Goal: Information Seeking & Learning: Learn about a topic

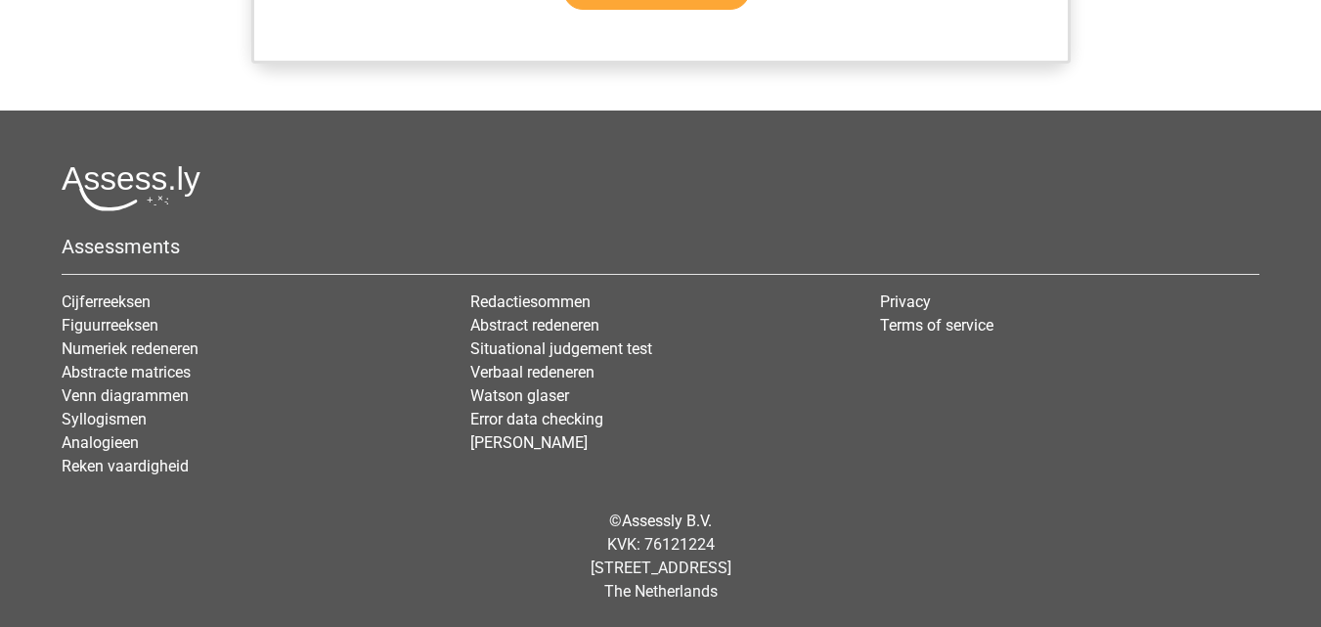
scroll to position [1512, 0]
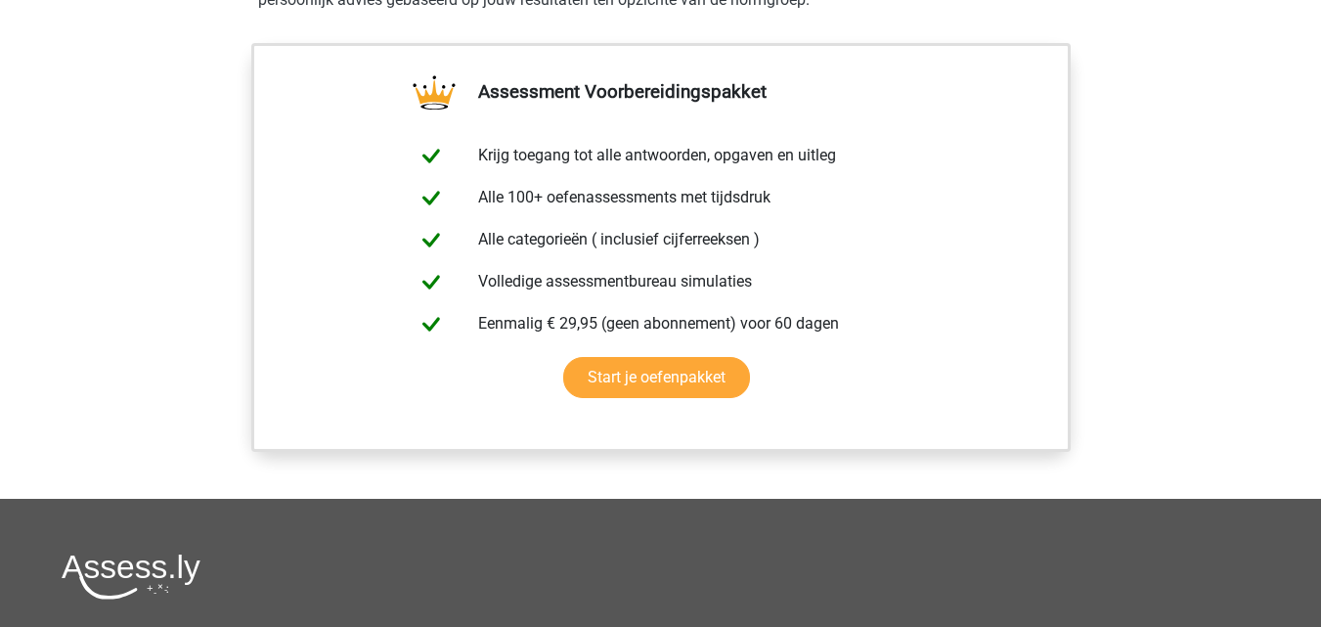
click at [608, 382] on link "Start je oefenpakket" at bounding box center [656, 377] width 187 height 41
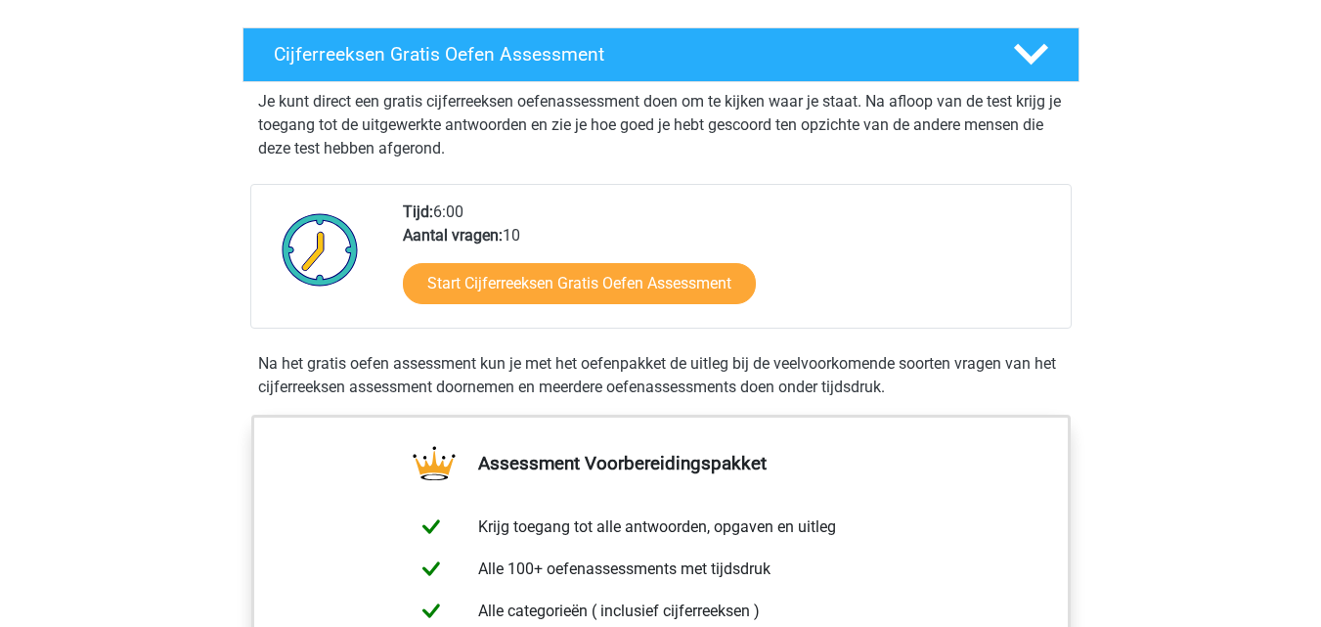
scroll to position [328, 0]
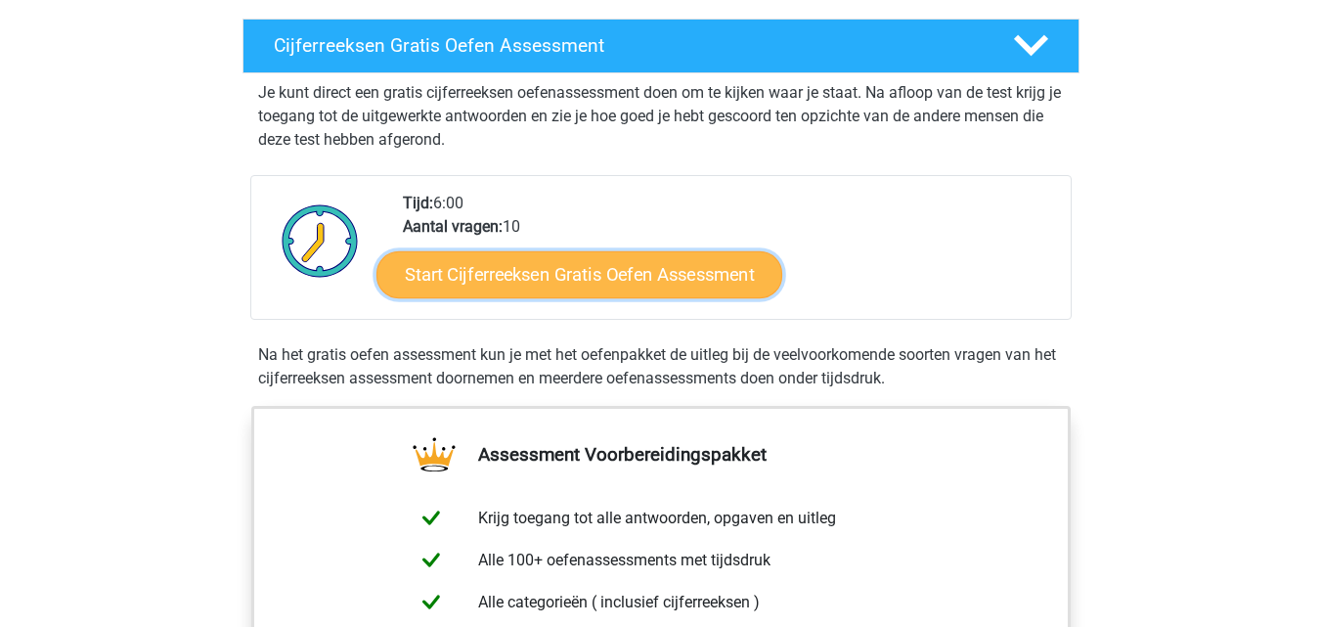
click at [550, 267] on link "Start Cijferreeksen Gratis Oefen Assessment" at bounding box center [579, 273] width 406 height 47
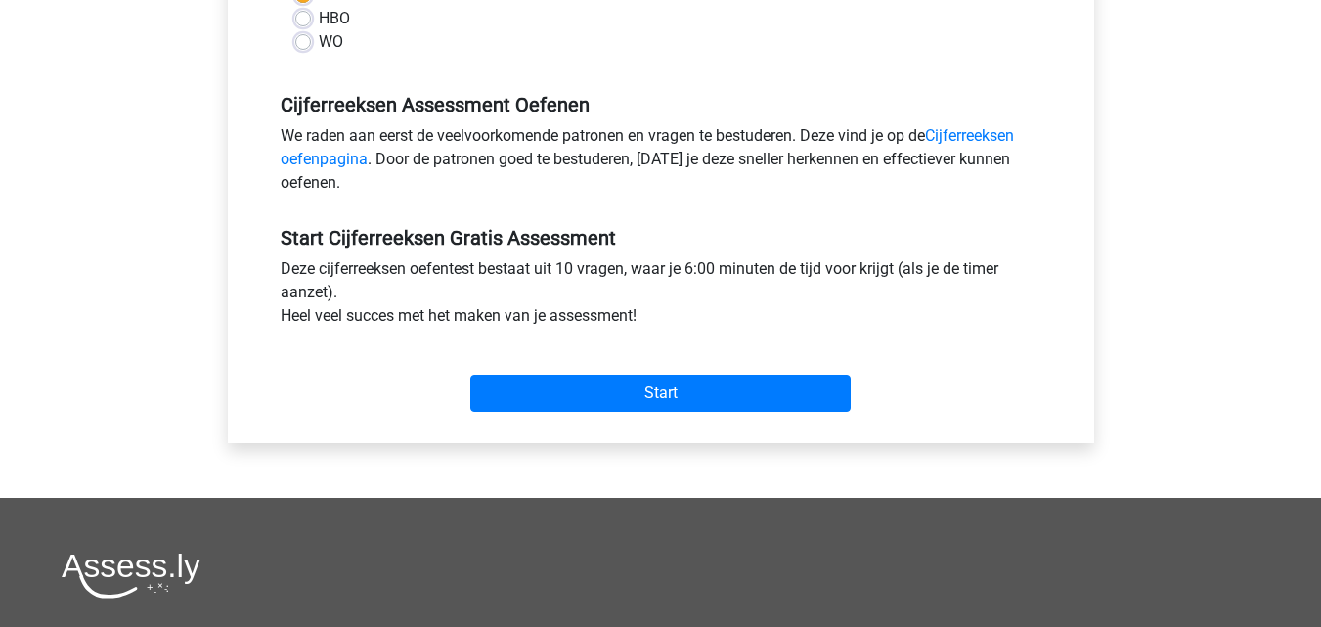
scroll to position [538, 0]
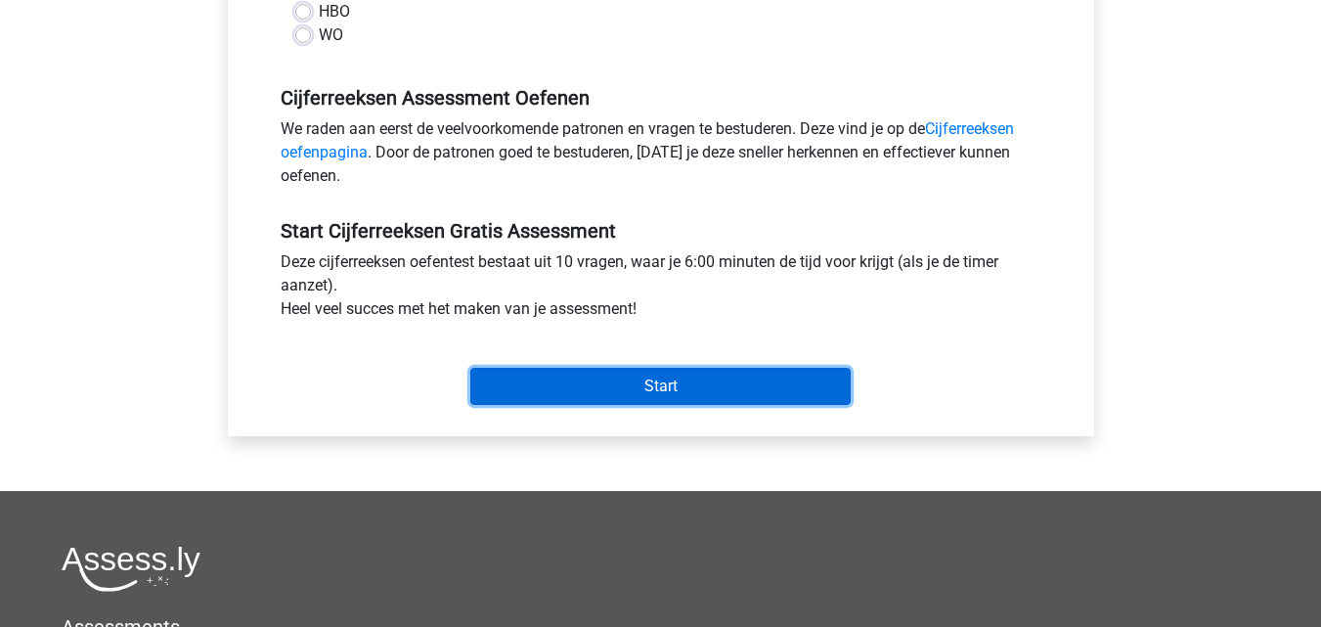
click at [639, 381] on input "Start" at bounding box center [660, 386] width 380 height 37
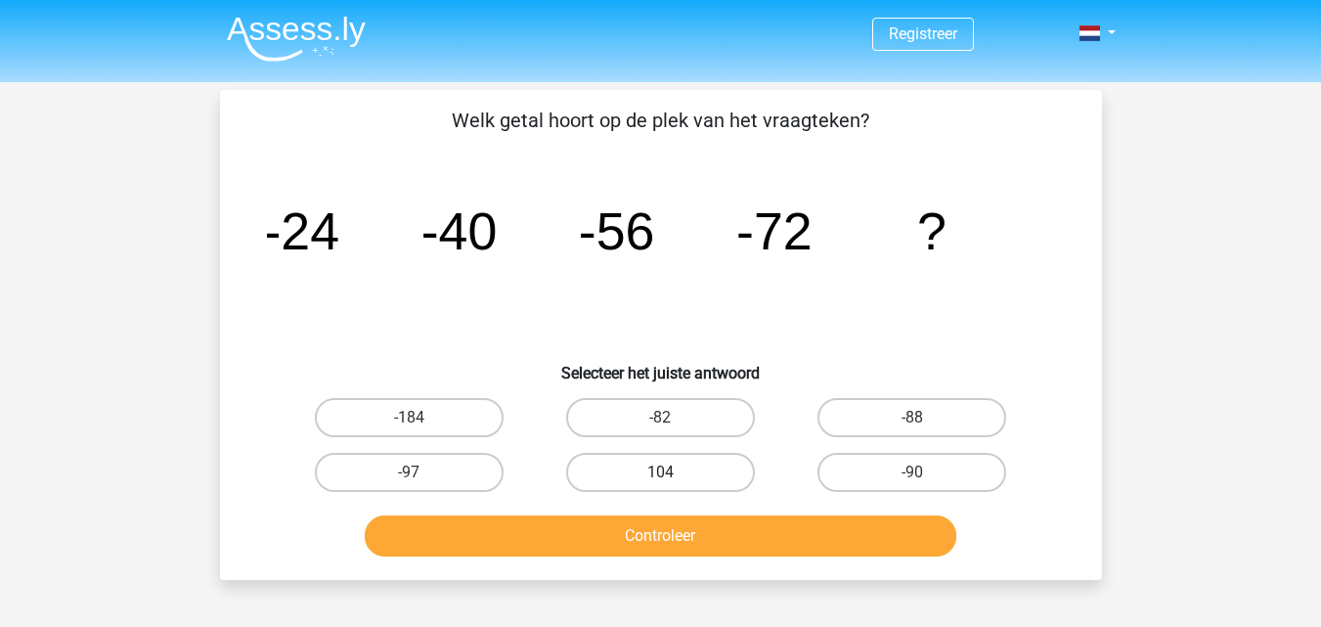
click at [667, 462] on label "104" at bounding box center [660, 472] width 189 height 39
click at [667, 472] on input "104" at bounding box center [666, 478] width 13 height 13
radio input "true"
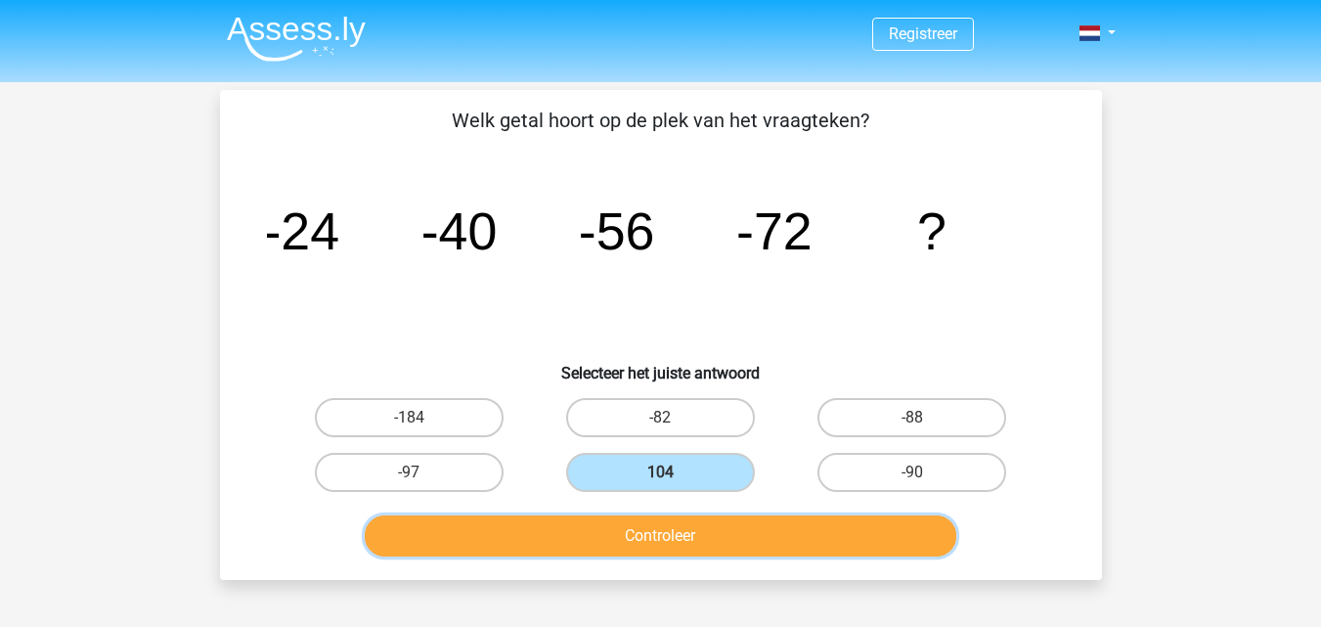
click at [709, 538] on button "Controleer" at bounding box center [661, 535] width 592 height 41
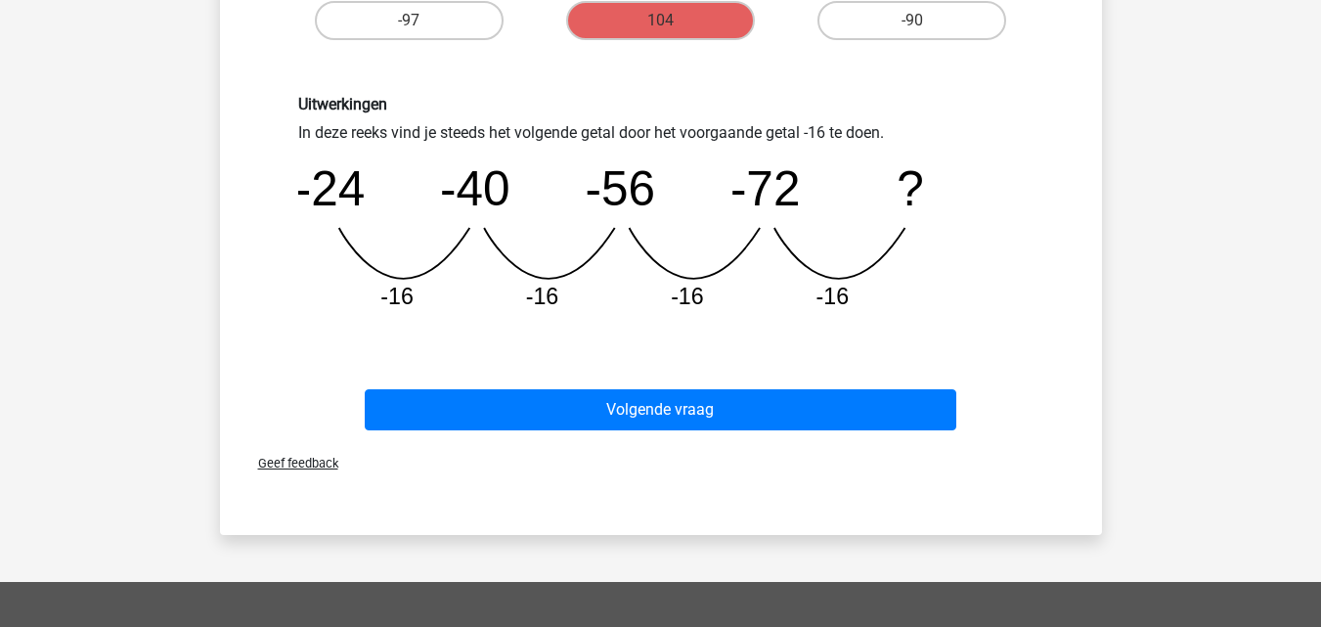
scroll to position [477, 0]
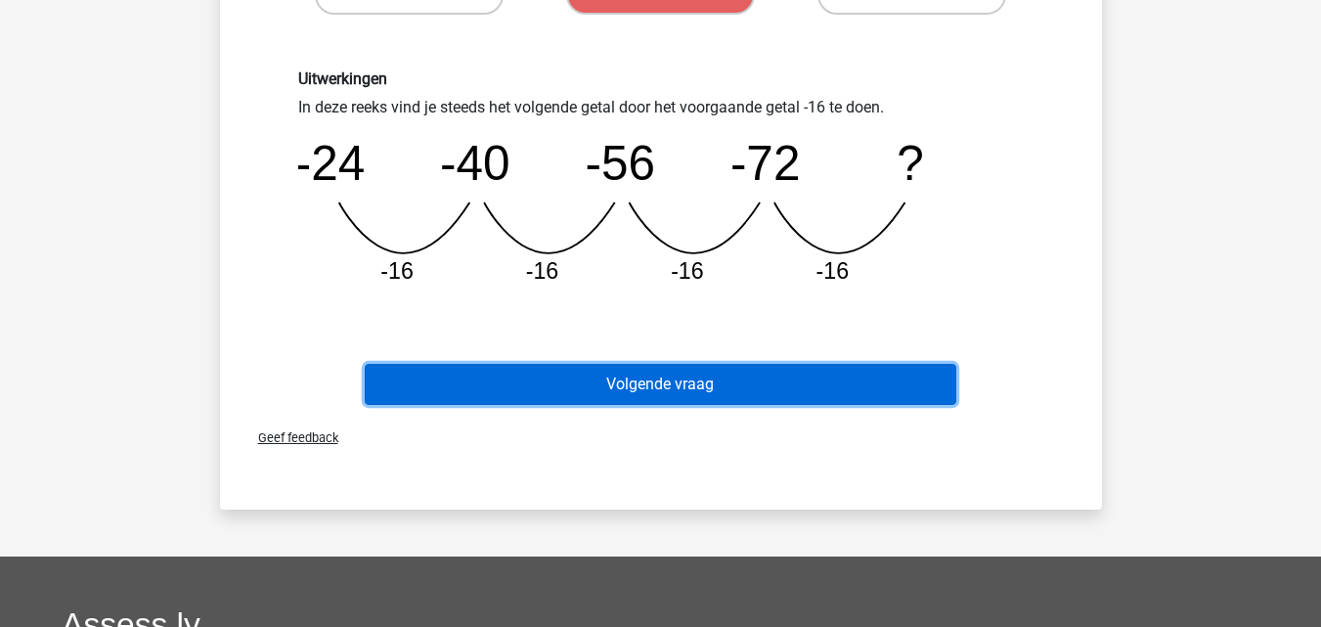
click at [639, 388] on button "Volgende vraag" at bounding box center [661, 384] width 592 height 41
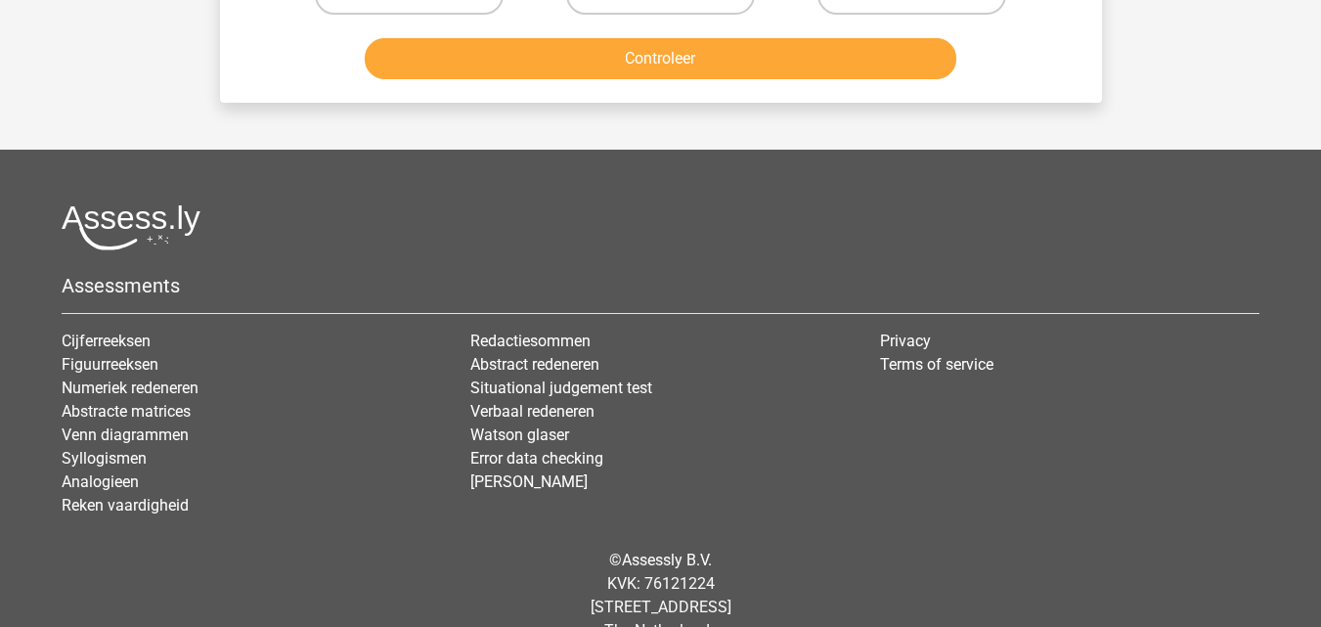
scroll to position [90, 0]
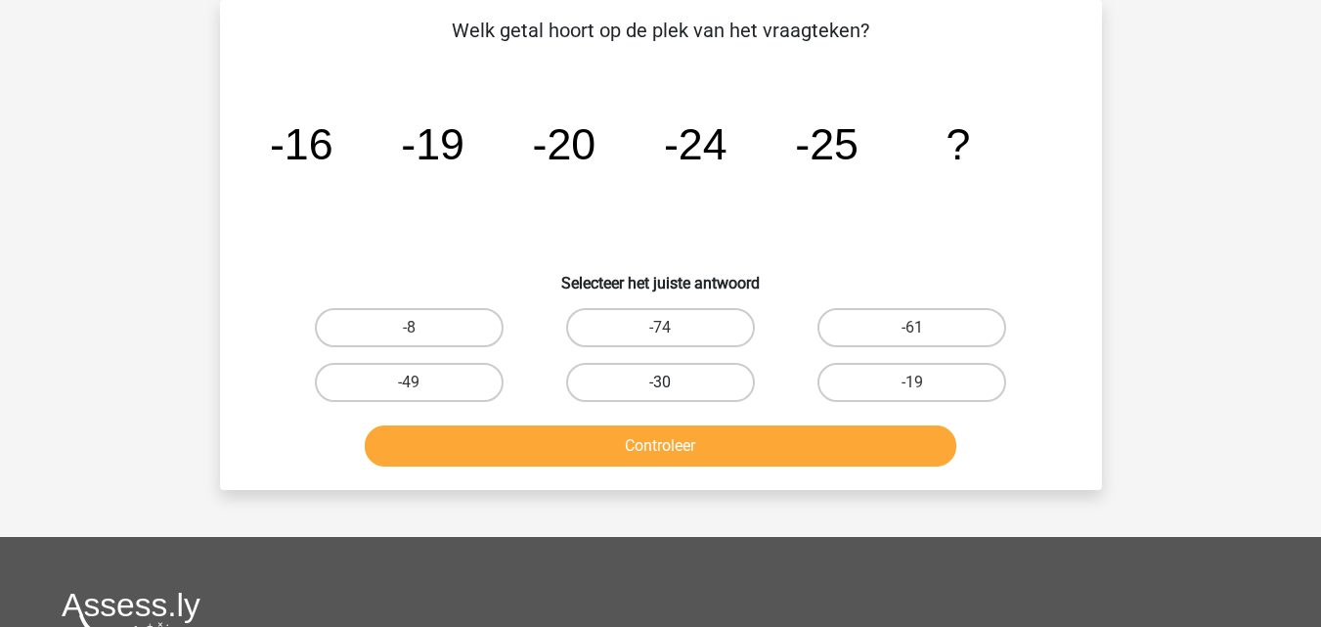
click at [604, 373] on label "-30" at bounding box center [660, 382] width 189 height 39
click at [660, 382] on input "-30" at bounding box center [666, 388] width 13 height 13
radio input "true"
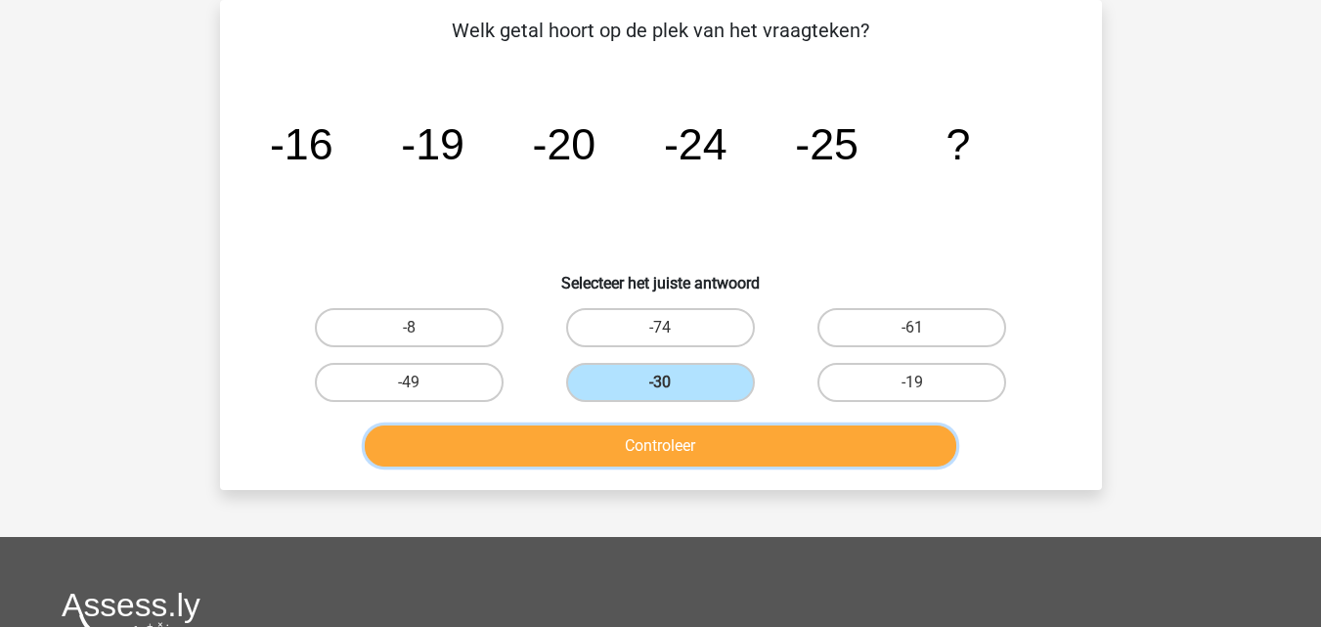
click at [601, 449] on button "Controleer" at bounding box center [661, 445] width 592 height 41
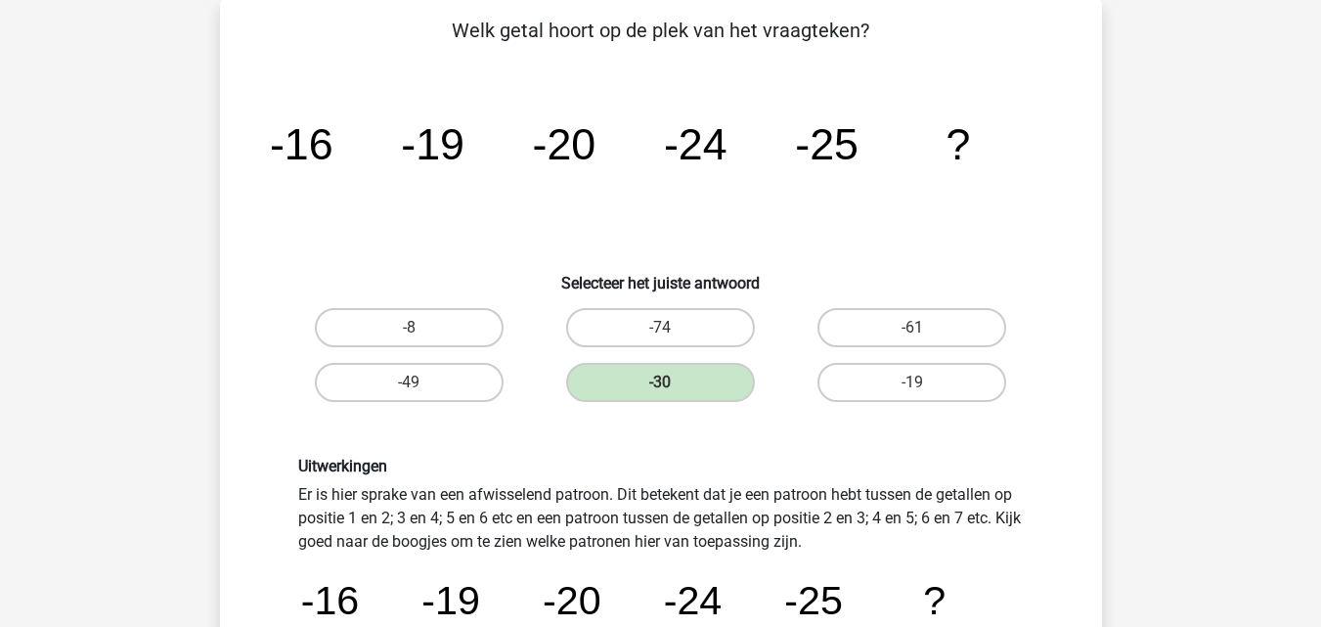
drag, startPoint x: 1318, startPoint y: 177, endPoint x: 1335, endPoint y: 188, distance: 19.8
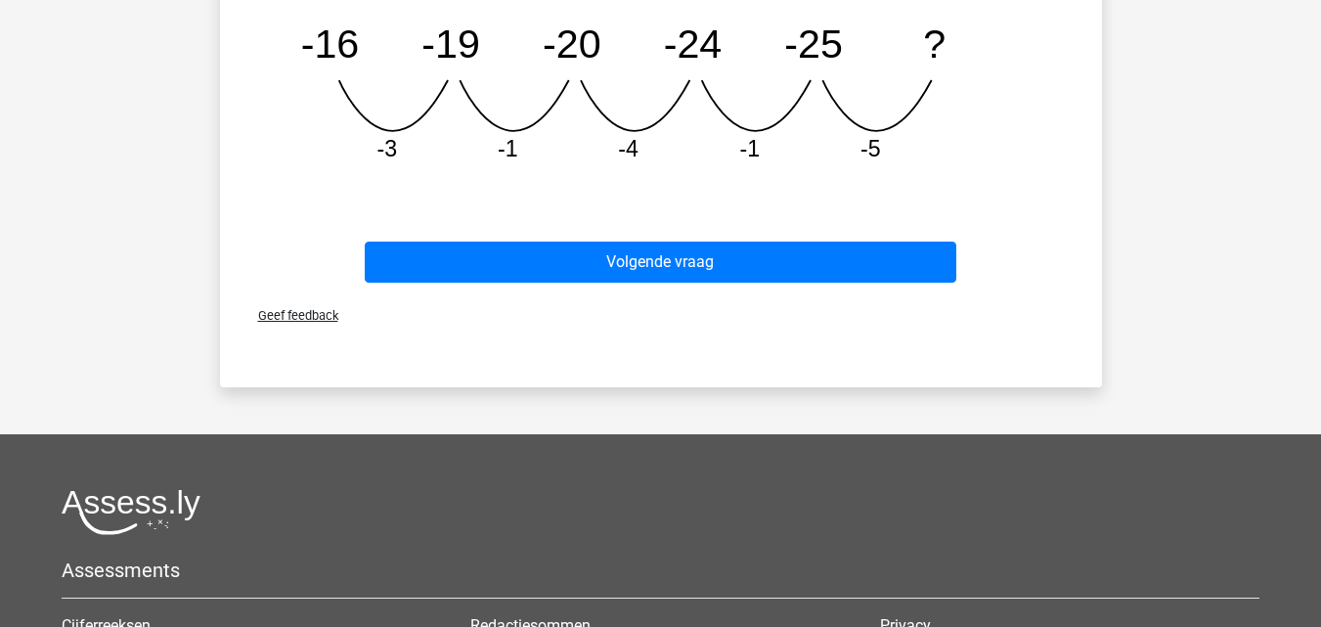
scroll to position [662, 0]
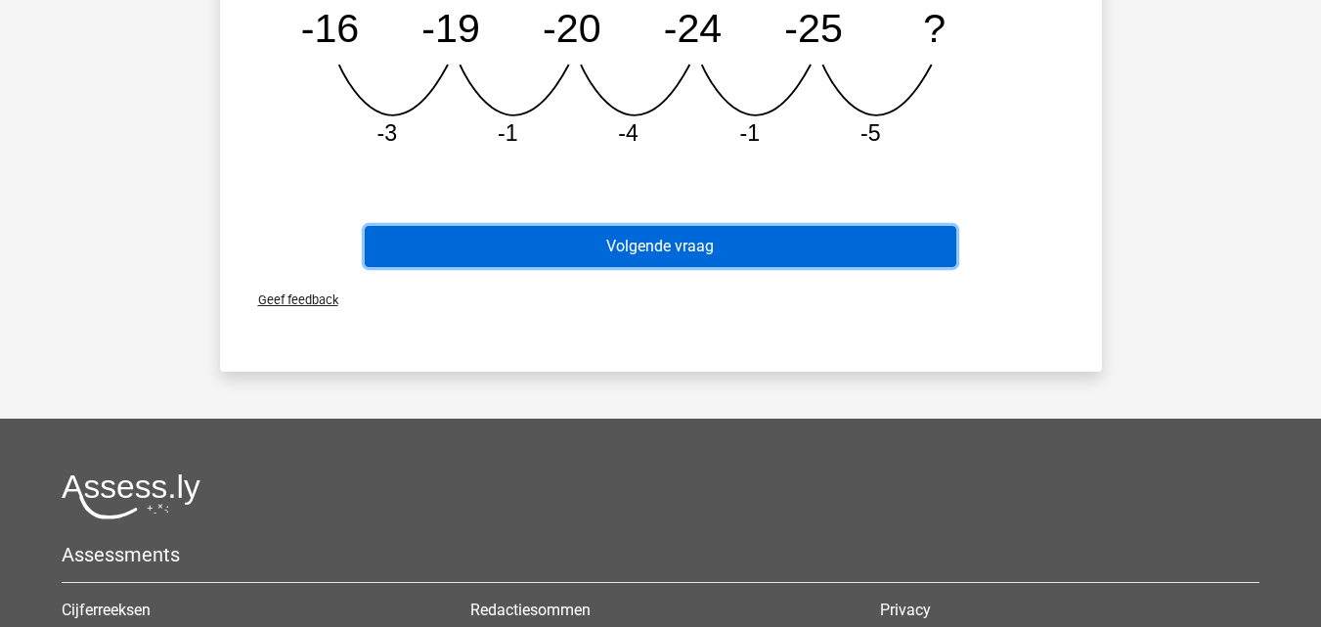
click at [671, 244] on button "Volgende vraag" at bounding box center [661, 246] width 592 height 41
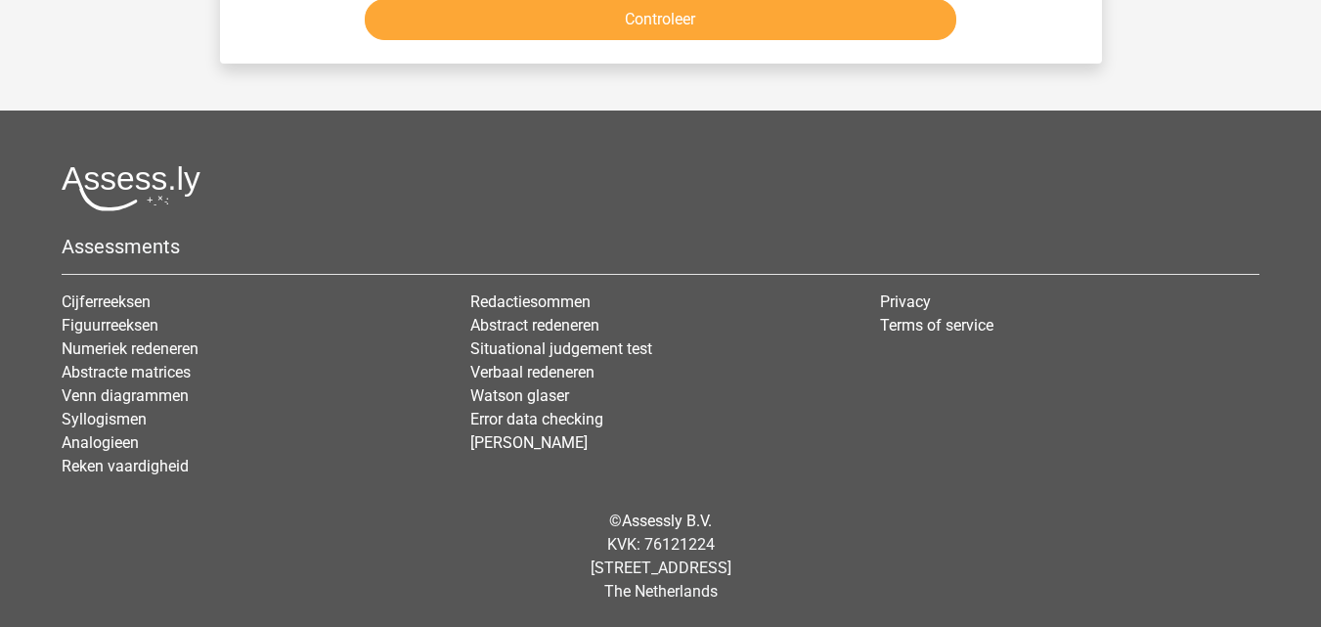
scroll to position [90, 0]
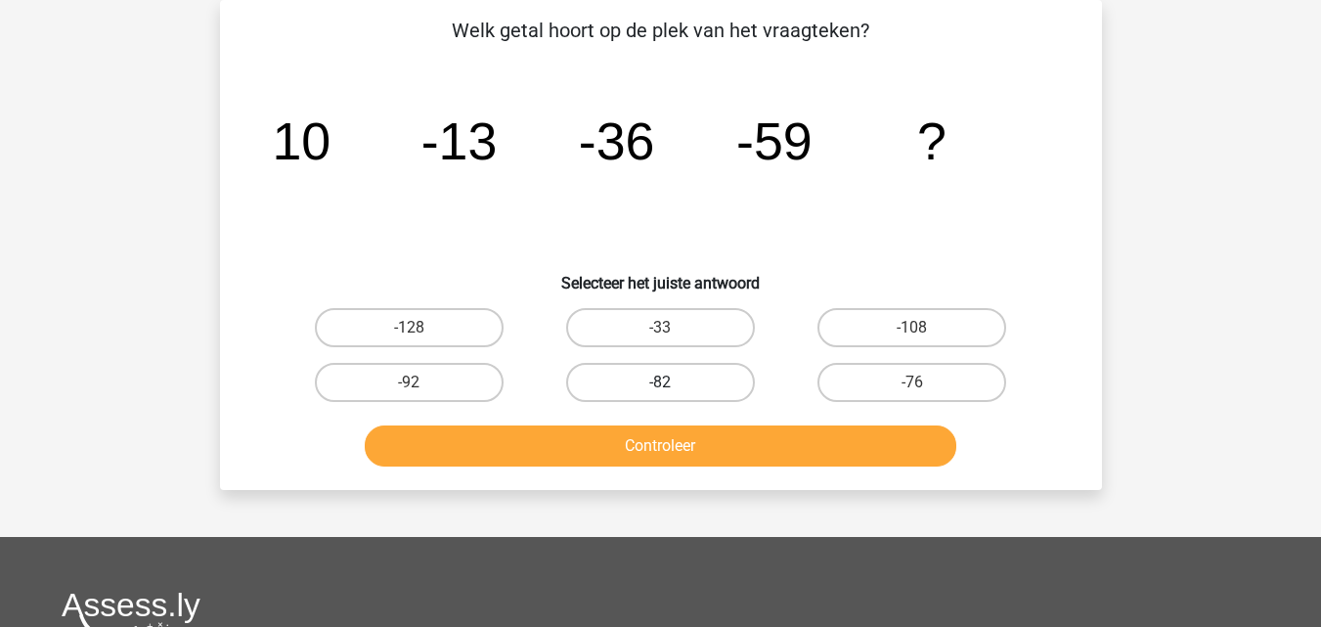
click at [670, 380] on label "-82" at bounding box center [660, 382] width 189 height 39
click at [670, 382] on input "-82" at bounding box center [666, 388] width 13 height 13
radio input "true"
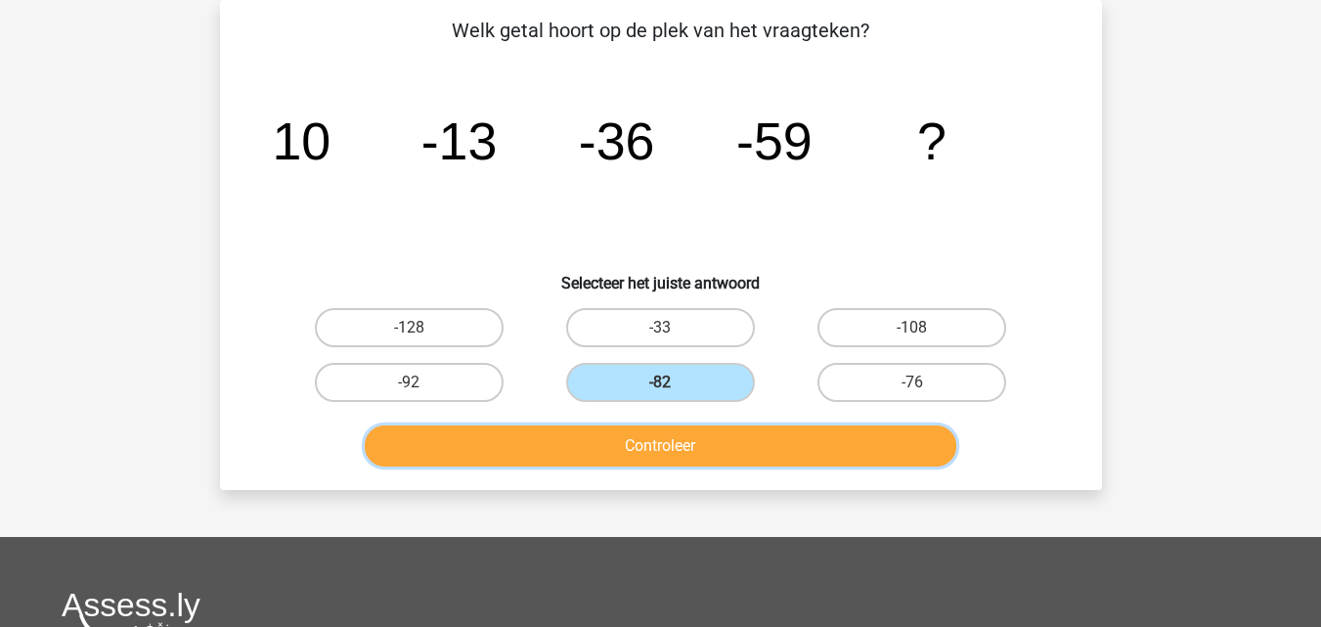
click at [665, 446] on button "Controleer" at bounding box center [661, 445] width 592 height 41
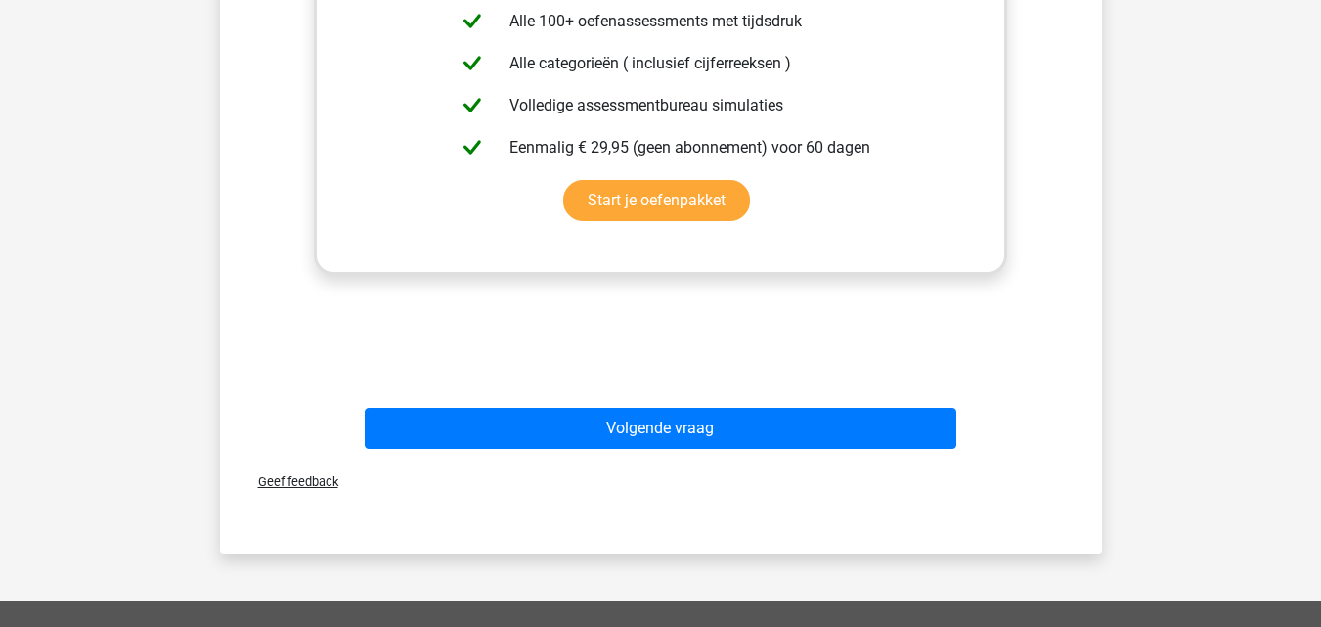
scroll to position [749, 0]
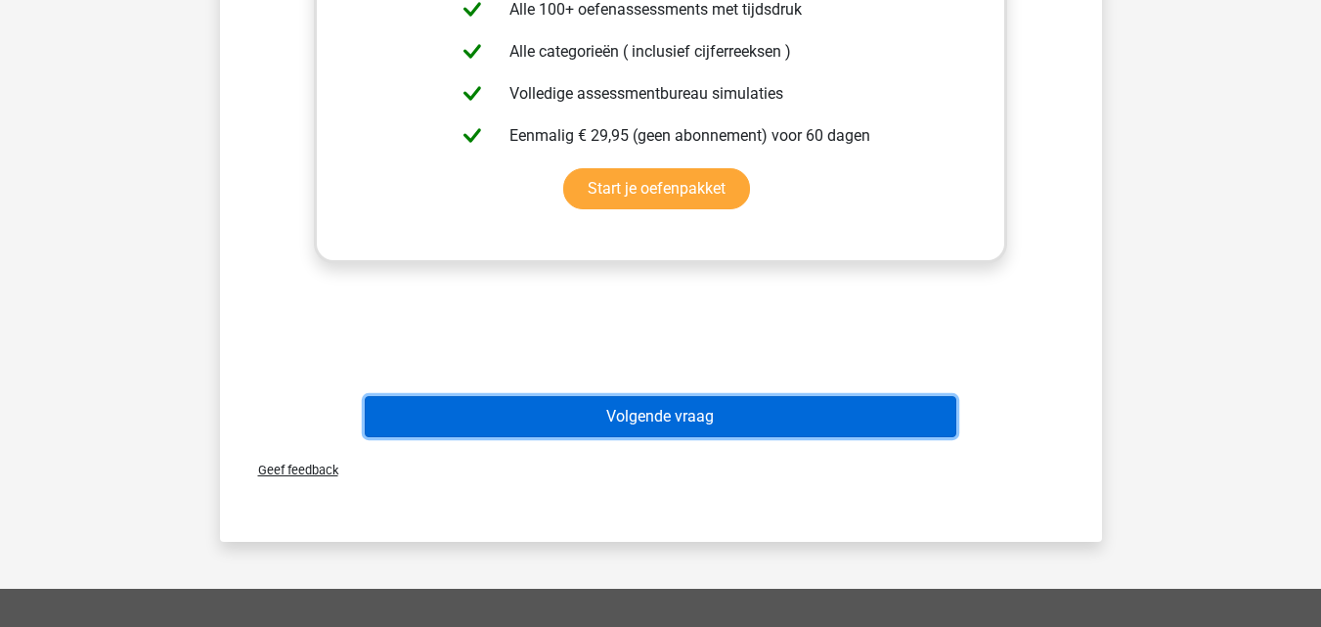
click at [730, 410] on button "Volgende vraag" at bounding box center [661, 416] width 592 height 41
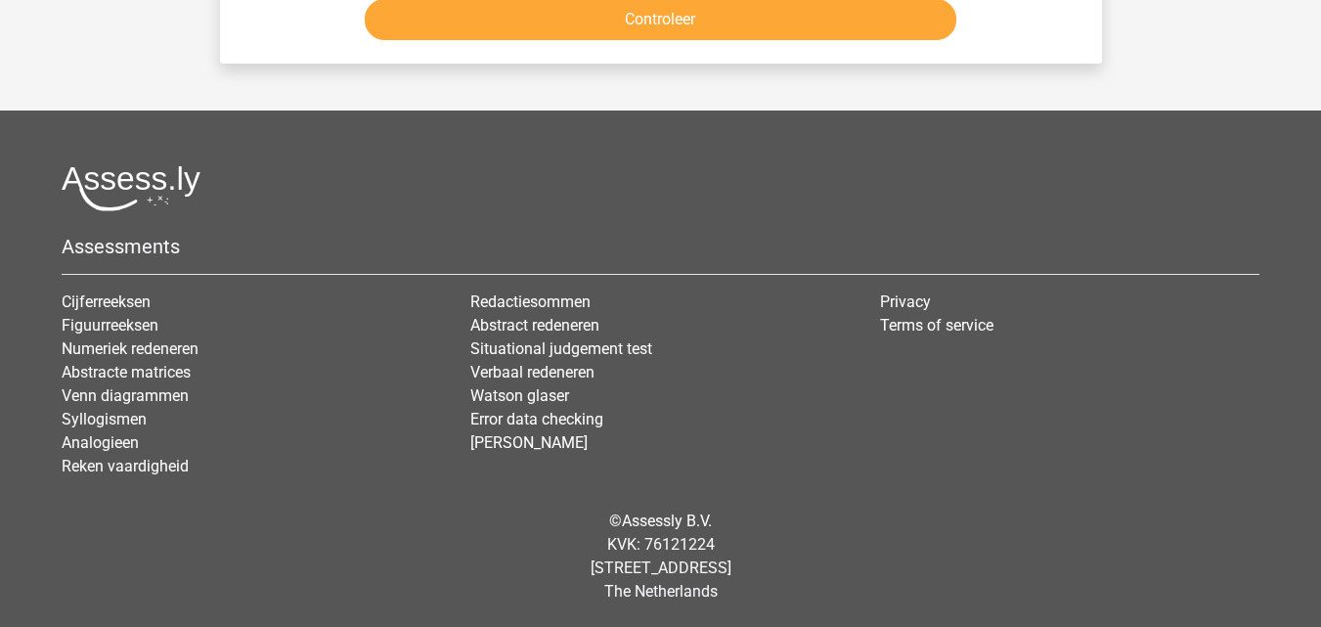
scroll to position [90, 0]
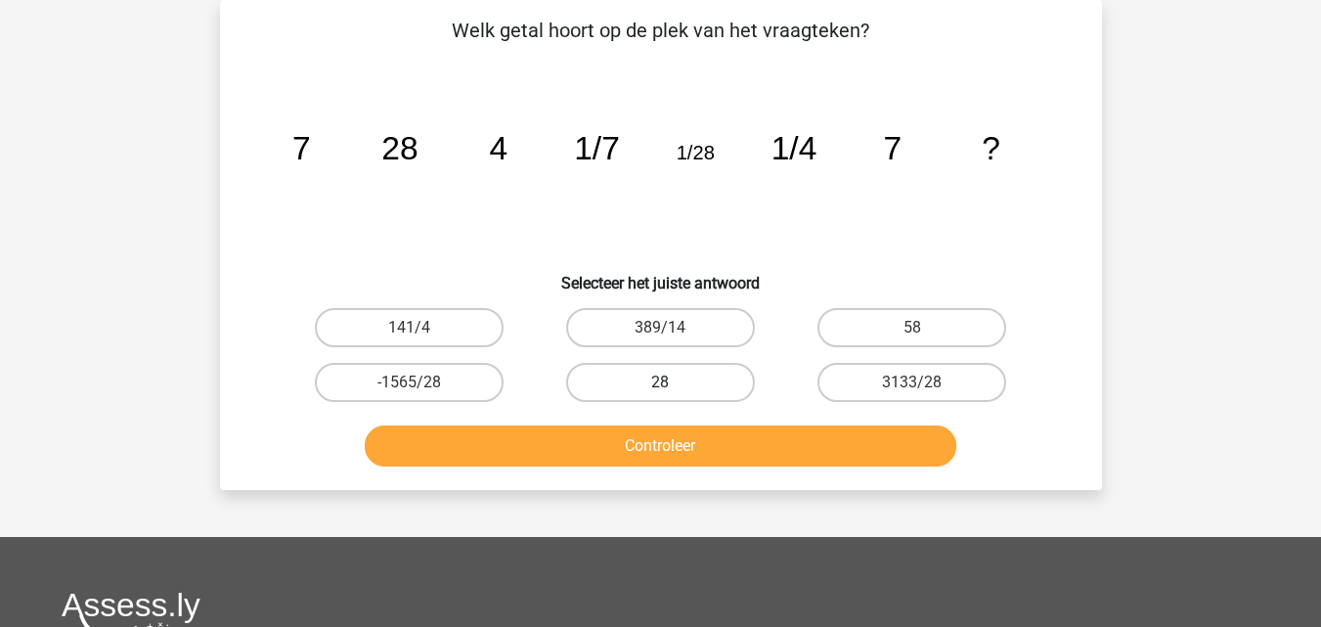
click at [638, 383] on label "28" at bounding box center [660, 382] width 189 height 39
click at [660, 383] on input "28" at bounding box center [666, 388] width 13 height 13
radio input "true"
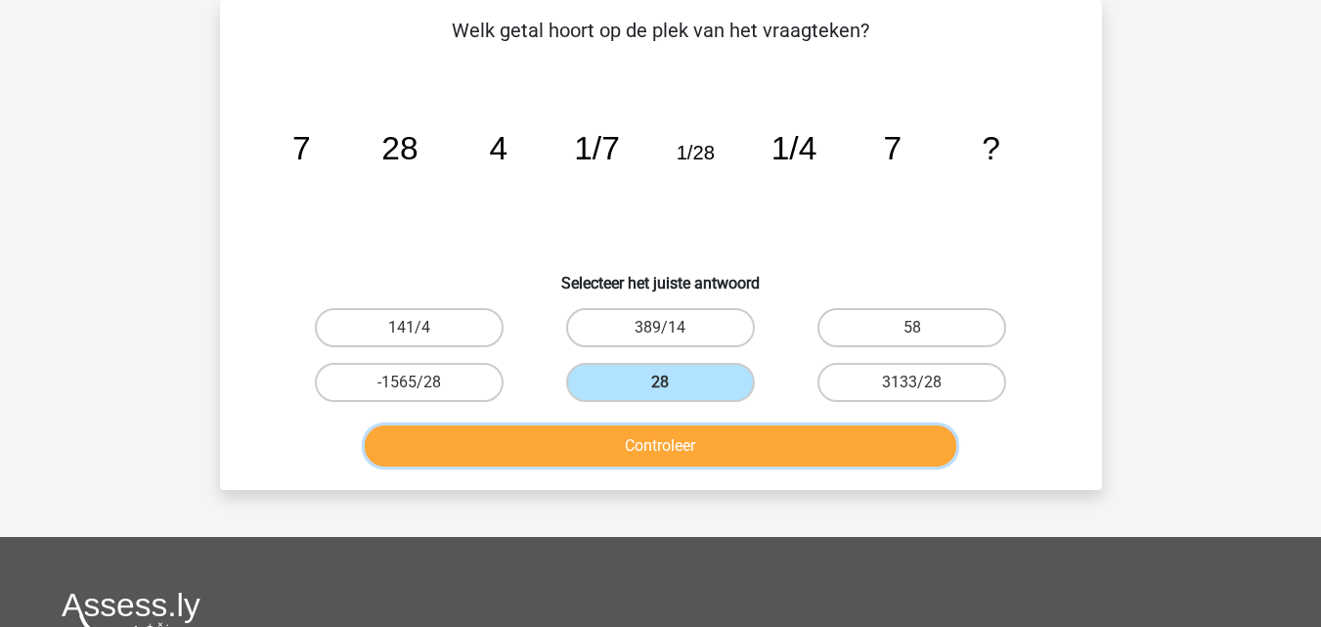
click at [646, 442] on button "Controleer" at bounding box center [661, 445] width 592 height 41
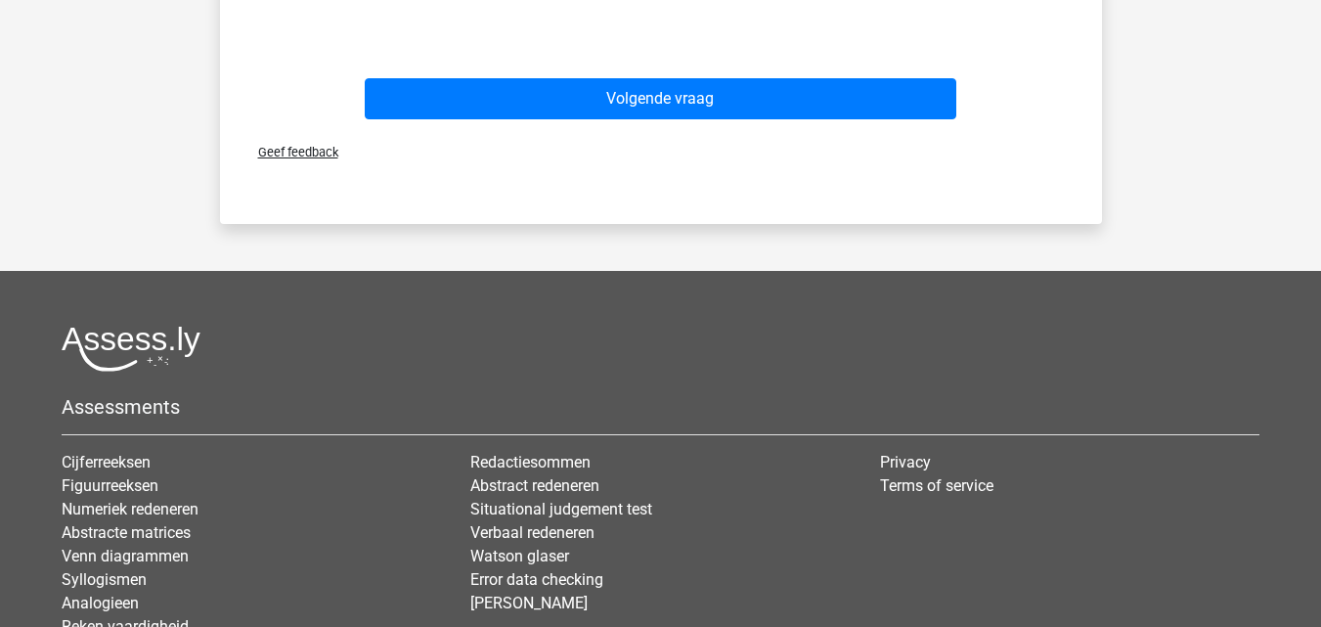
scroll to position [1002, 0]
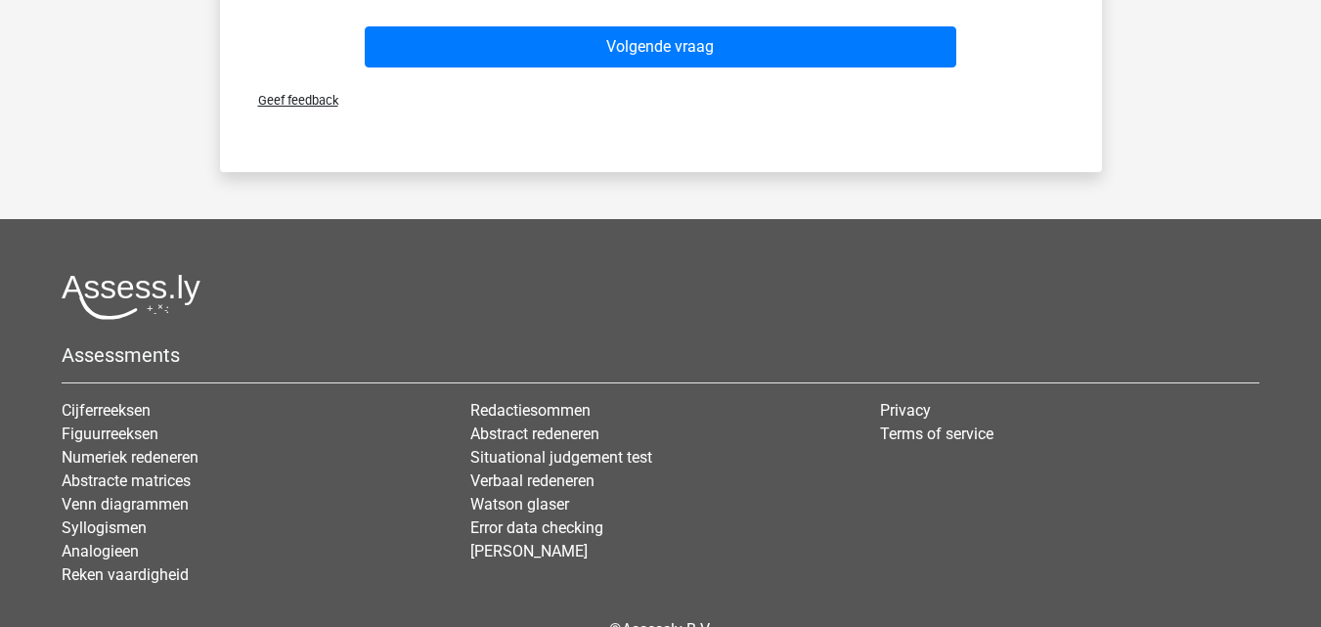
click at [712, 22] on div "Volgende vraag" at bounding box center [660, 43] width 819 height 65
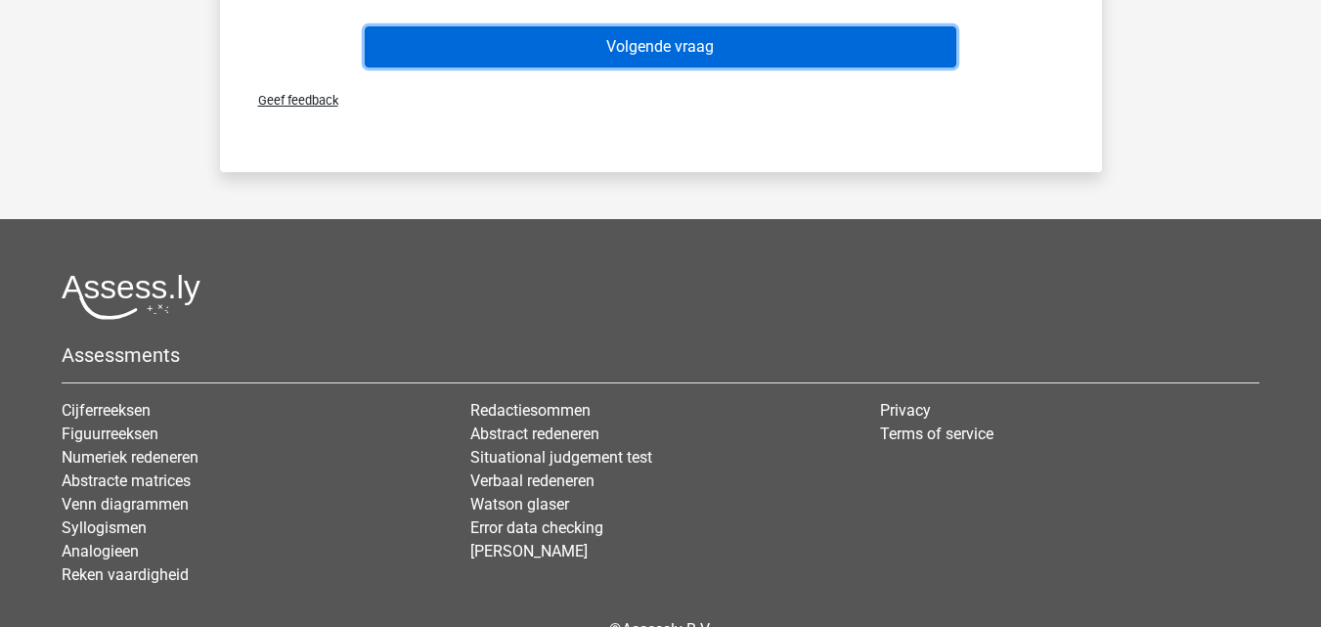
click at [694, 61] on button "Volgende vraag" at bounding box center [661, 46] width 592 height 41
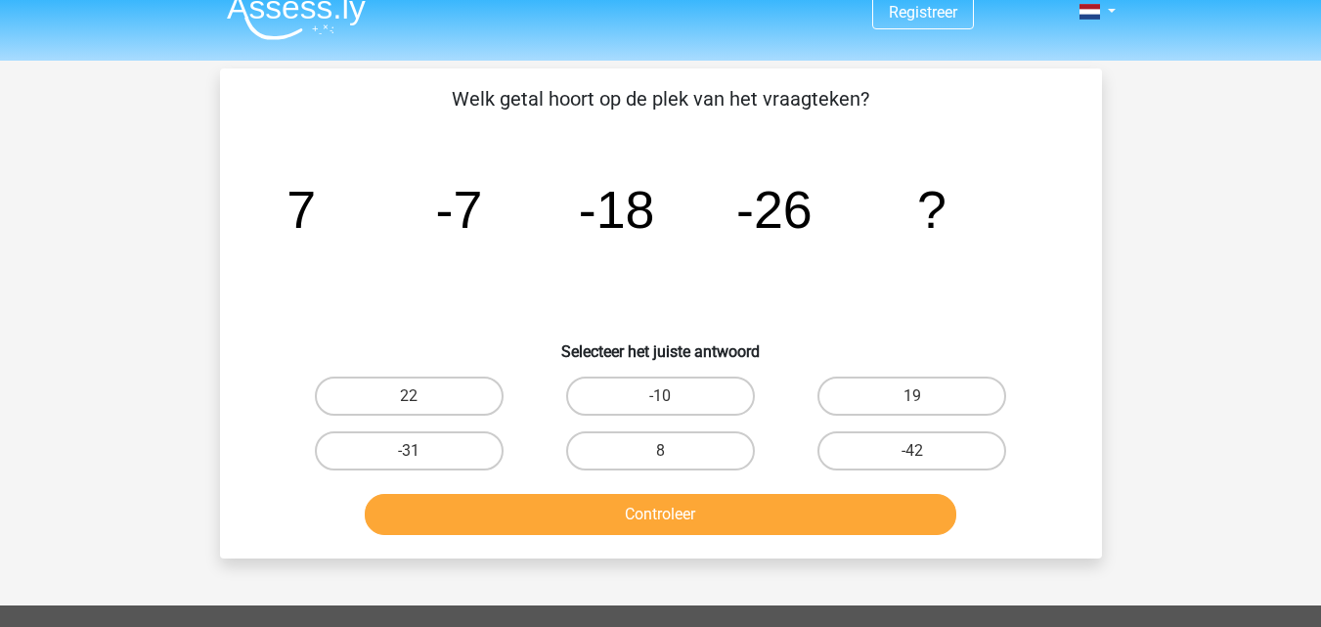
scroll to position [0, 0]
